Goal: Check status: Check status

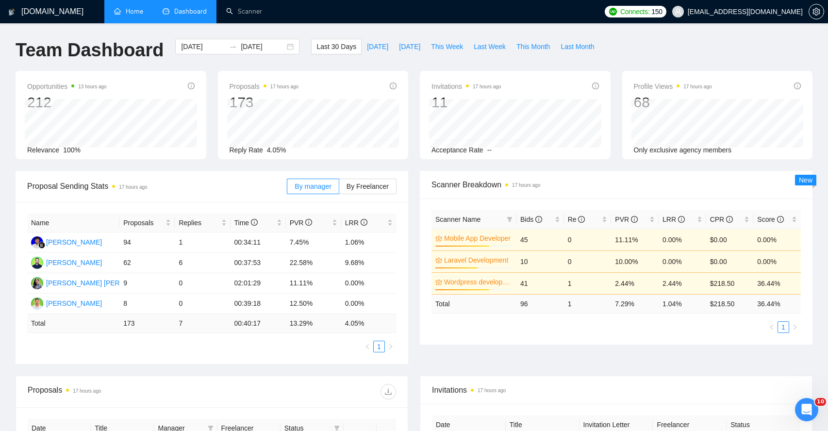
click at [133, 16] on link "Home" at bounding box center [128, 11] width 29 height 8
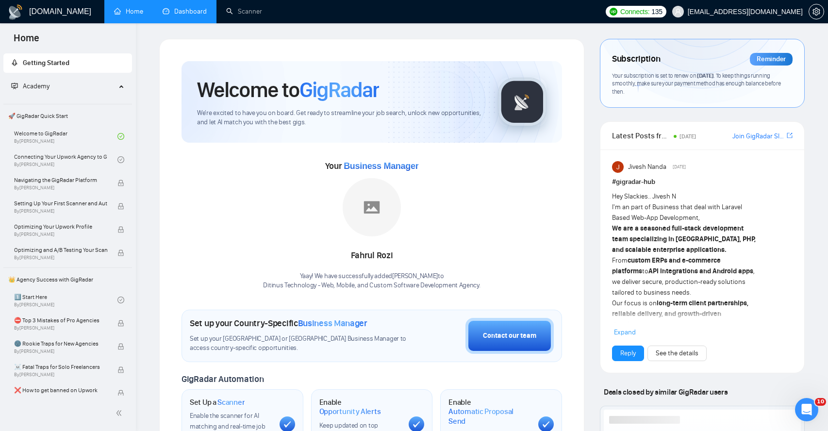
click at [198, 16] on link "Dashboard" at bounding box center [185, 11] width 44 height 8
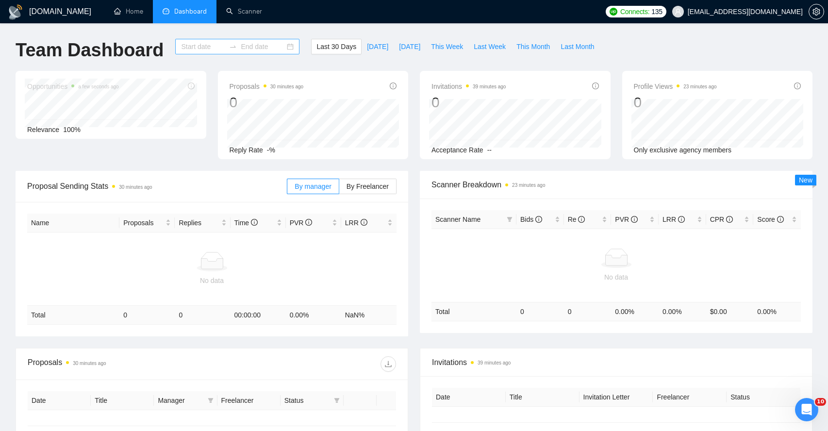
type input "[DATE]"
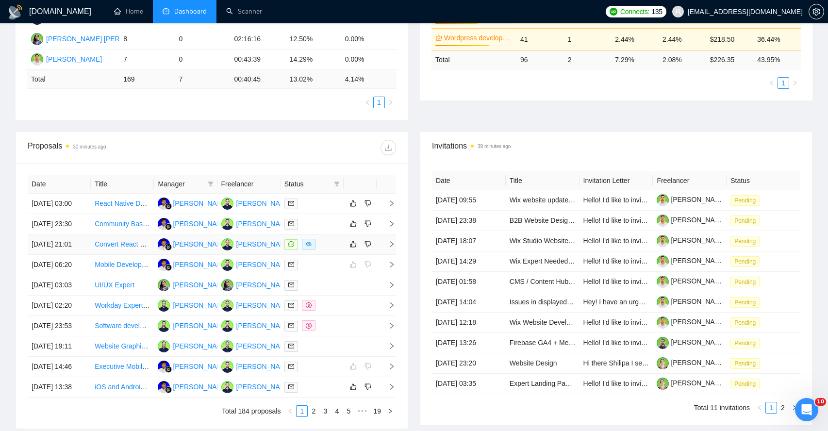
scroll to position [247, 0]
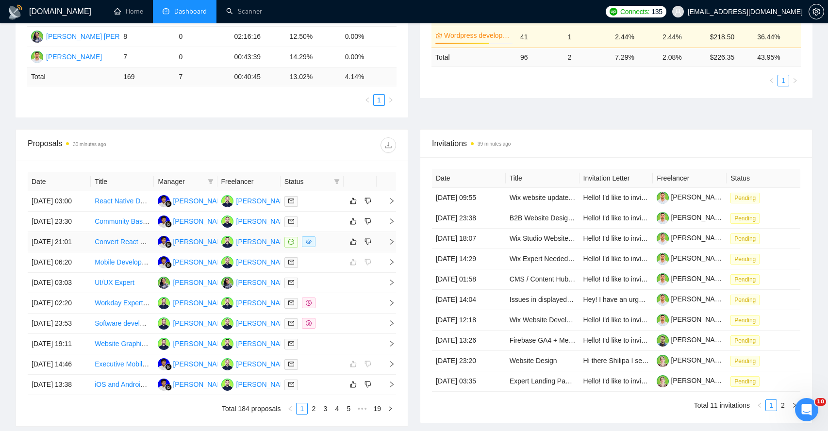
click at [393, 245] on icon "right" at bounding box center [391, 241] width 7 height 7
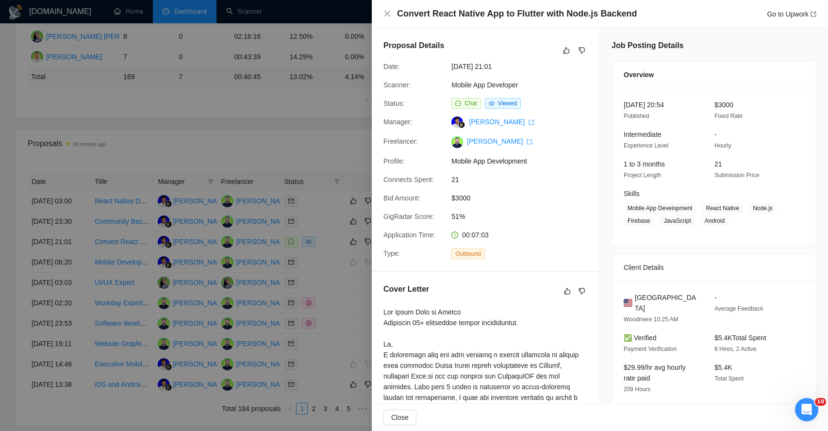
click at [323, 114] on div at bounding box center [414, 215] width 828 height 431
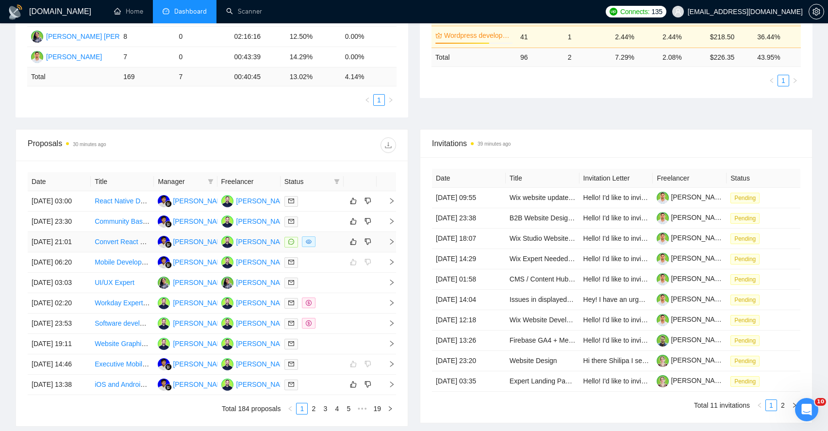
click at [391, 245] on icon "right" at bounding box center [391, 241] width 7 height 7
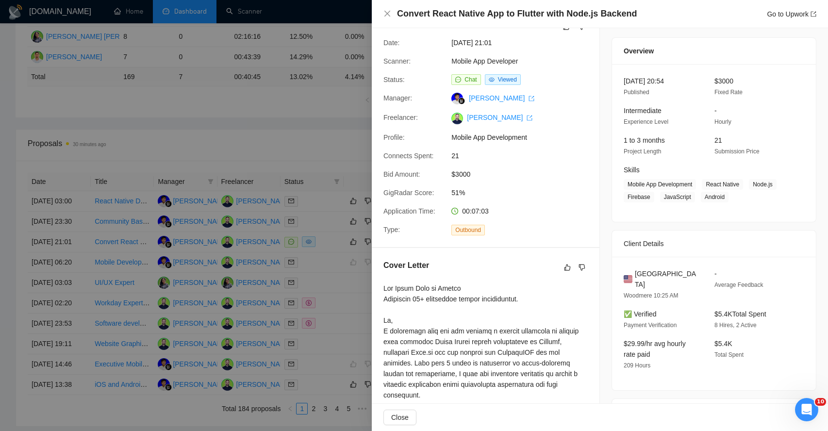
scroll to position [0, 0]
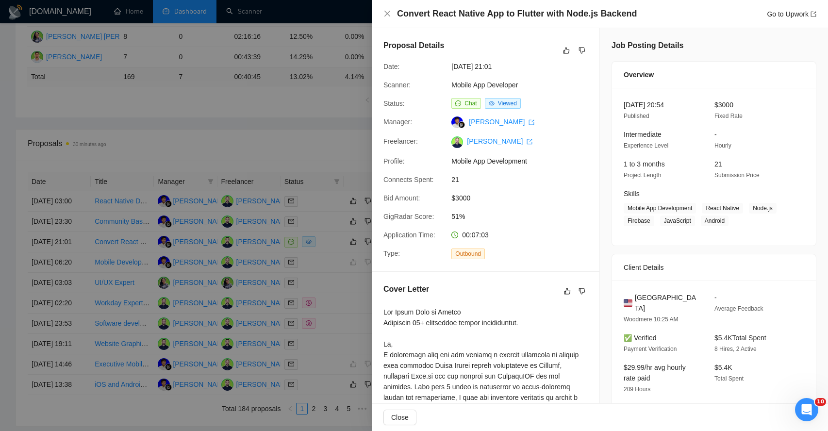
click at [333, 111] on div at bounding box center [414, 215] width 828 height 431
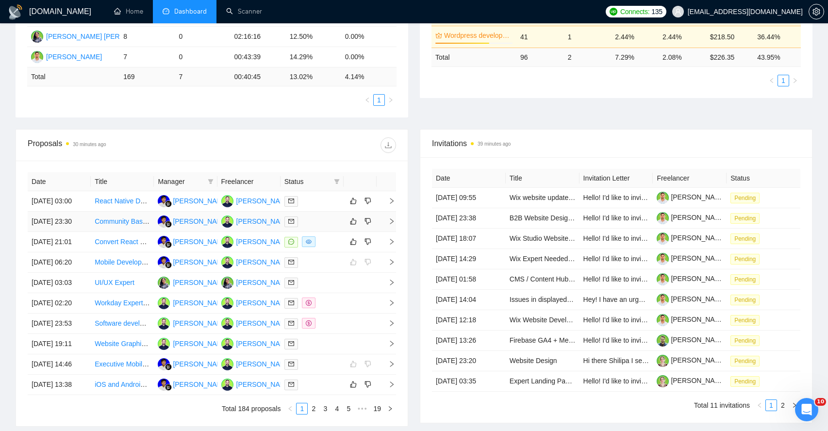
click at [389, 225] on icon "right" at bounding box center [391, 221] width 7 height 7
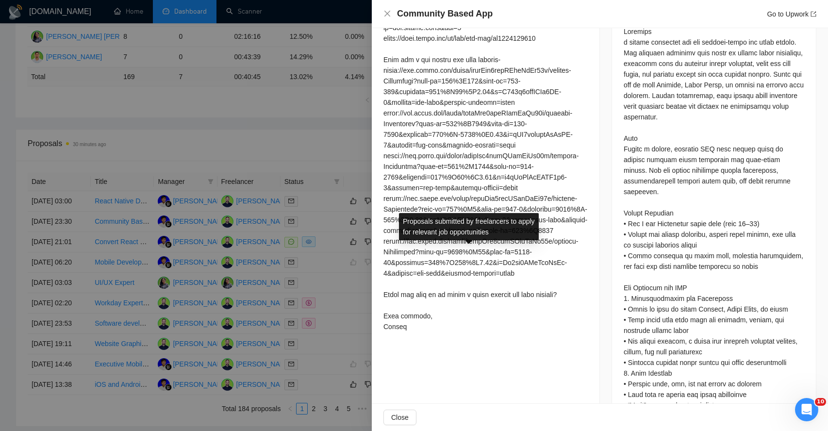
scroll to position [511, 0]
